Goal: Task Accomplishment & Management: Manage account settings

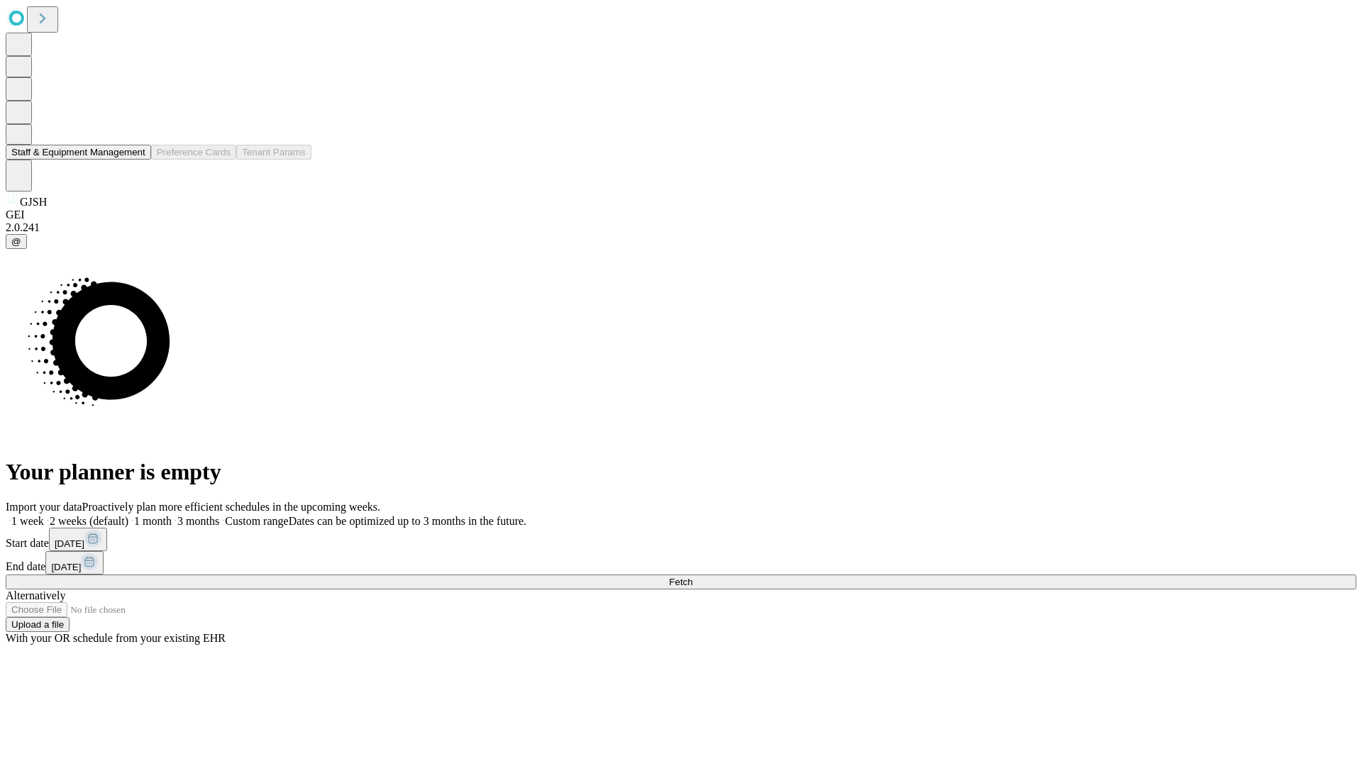
click at [136, 160] on button "Staff & Equipment Management" at bounding box center [78, 152] width 145 height 15
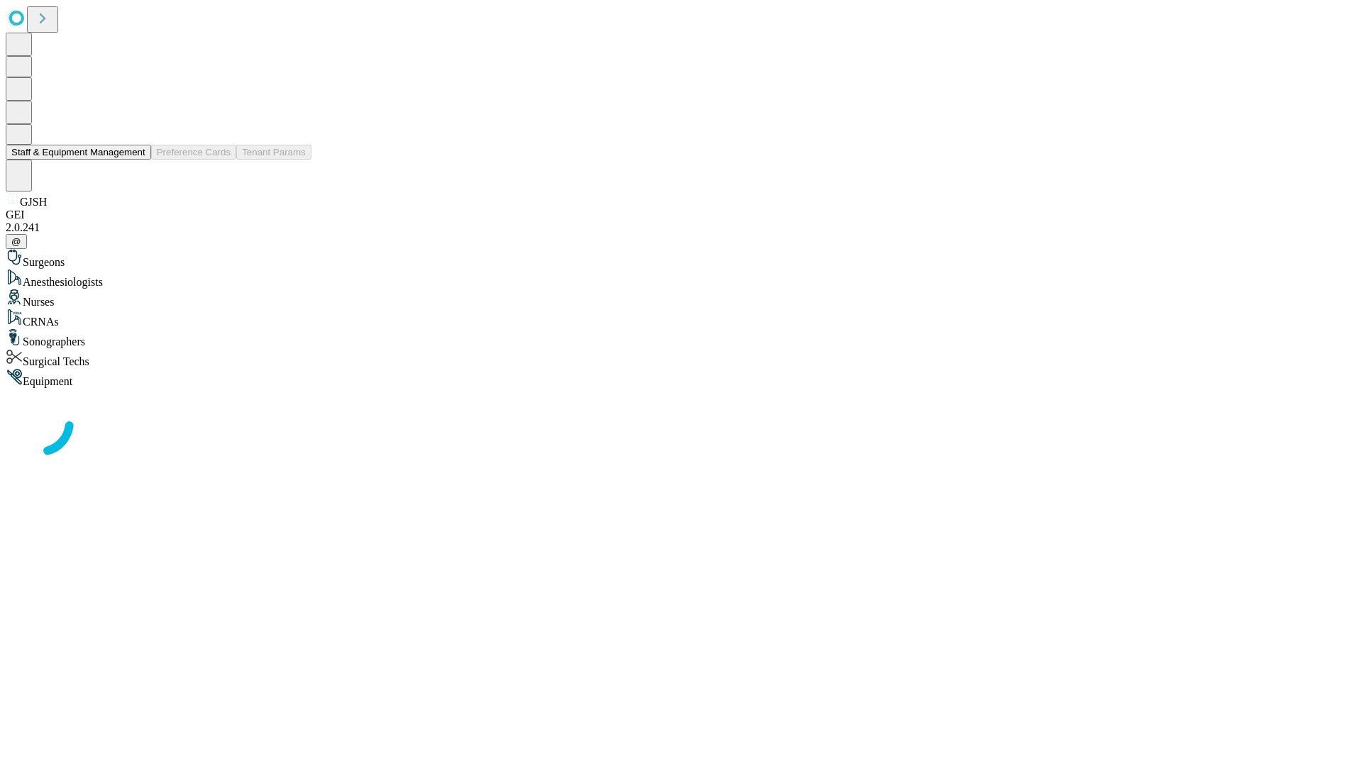
click at [136, 160] on button "Staff & Equipment Management" at bounding box center [78, 152] width 145 height 15
